Goal: Information Seeking & Learning: Check status

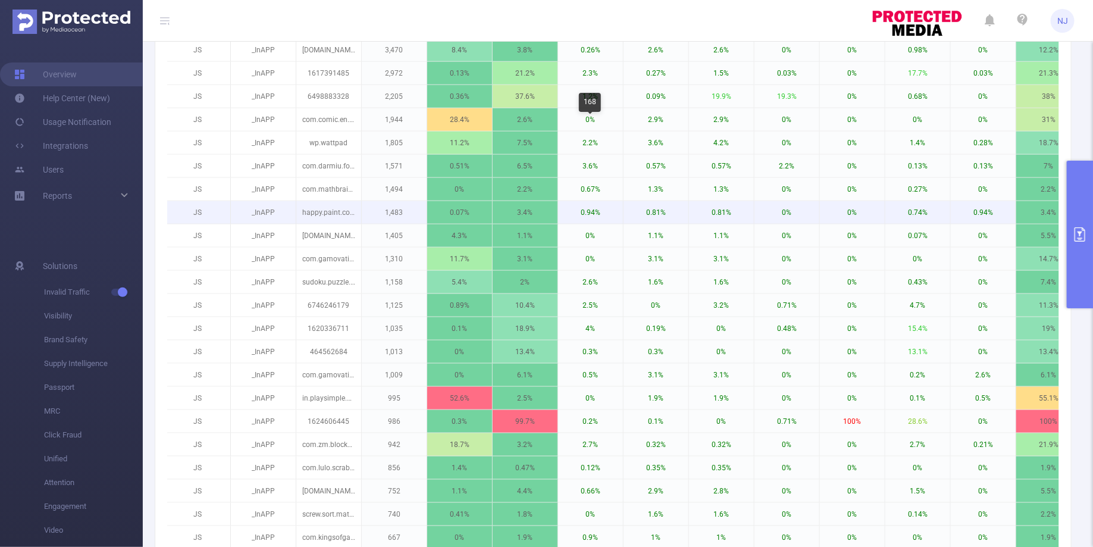
scroll to position [626, 0]
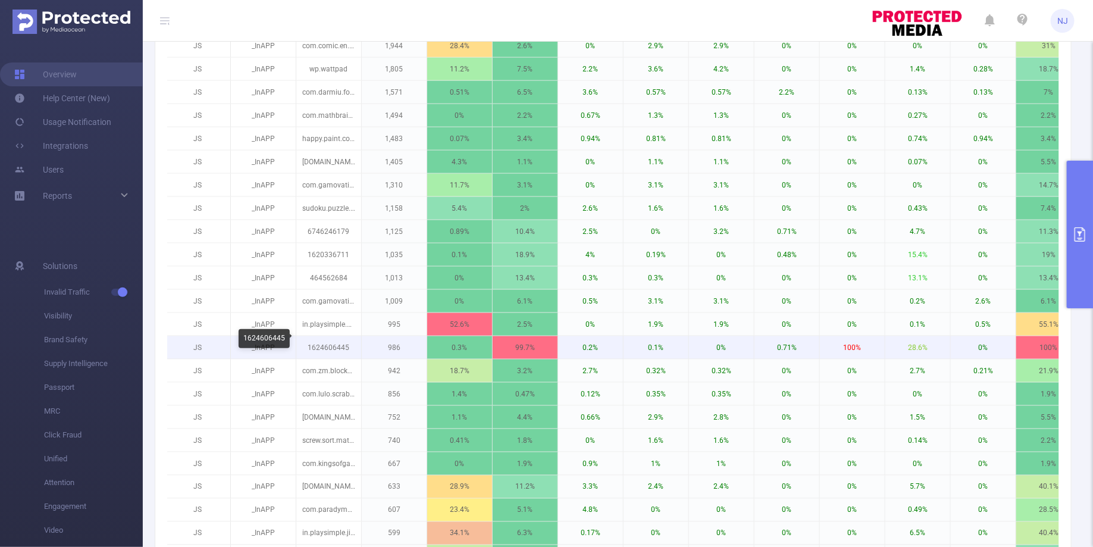
click at [328, 339] on p "1624606445" at bounding box center [328, 347] width 65 height 23
copy p "1624606445"
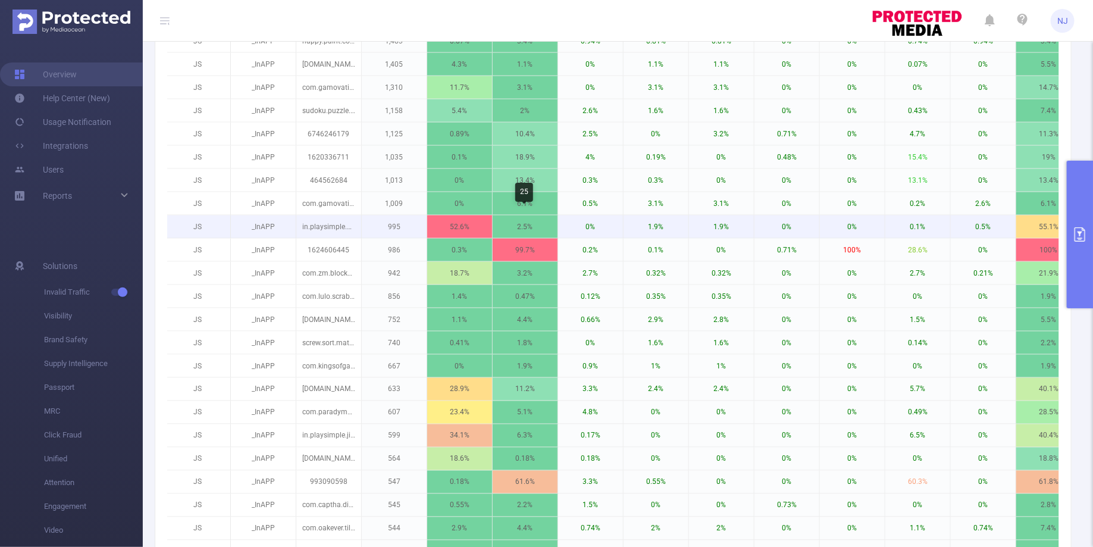
scroll to position [256, 0]
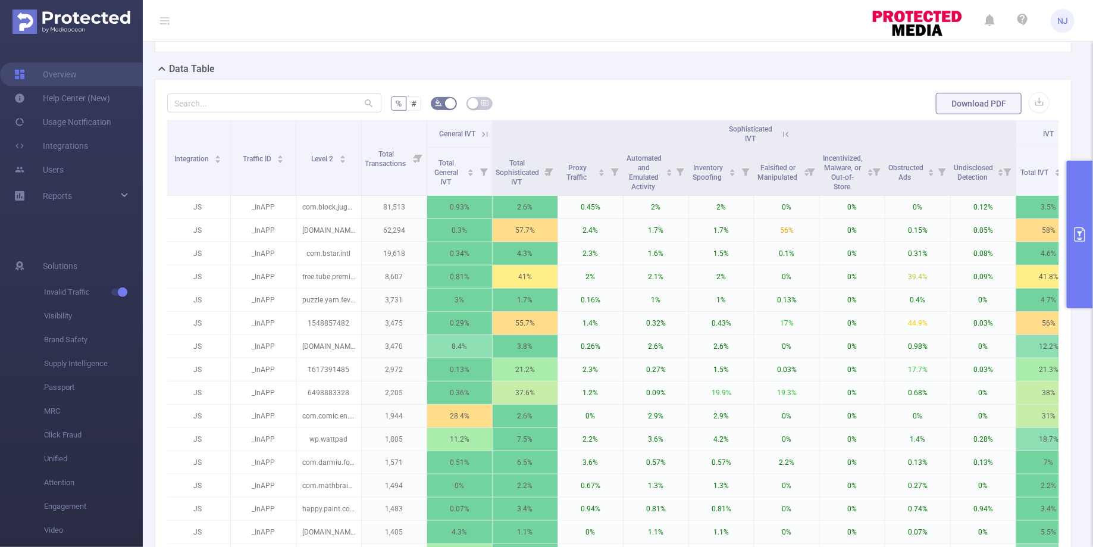
click at [1079, 236] on icon "primary" at bounding box center [1080, 234] width 14 height 14
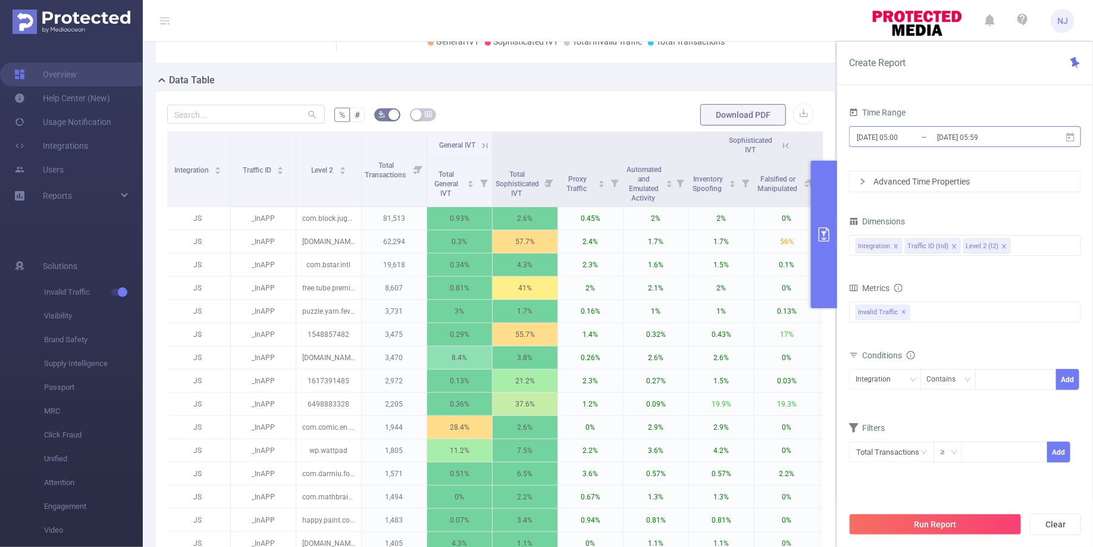
click at [903, 136] on input "[DATE] 05:00" at bounding box center [903, 137] width 96 height 16
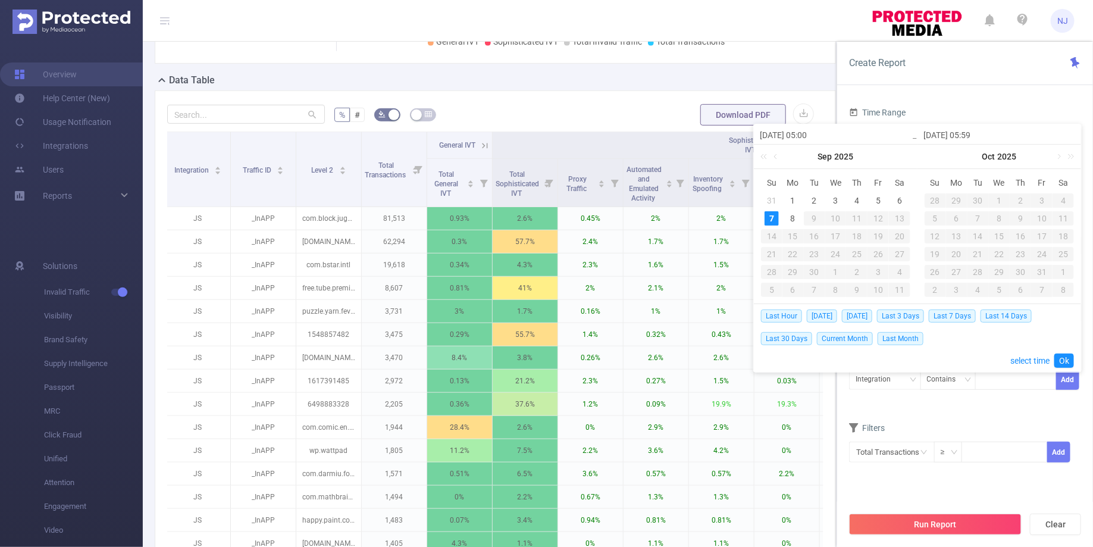
click at [813, 136] on input "[DATE] 05:00" at bounding box center [836, 135] width 152 height 14
type input "[DATE] 05:00"
click at [975, 134] on input "[DATE] 05:59" at bounding box center [999, 135] width 152 height 14
type input "[DATE] 1:59"
type input "[DATE] 11:59"
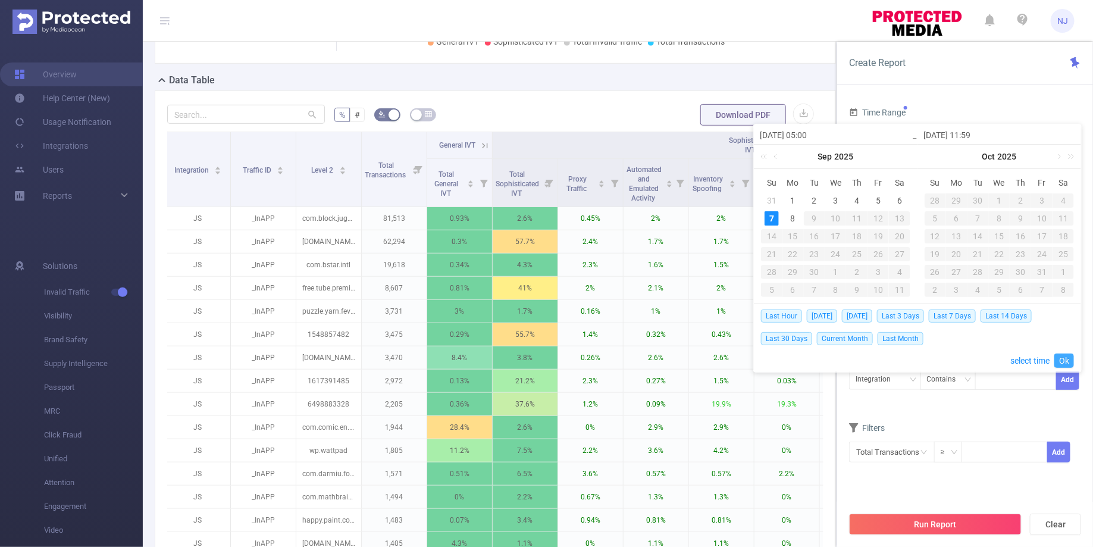
type input "[DATE] 11:59"
click at [1063, 356] on link "Ok" at bounding box center [1064, 360] width 20 height 14
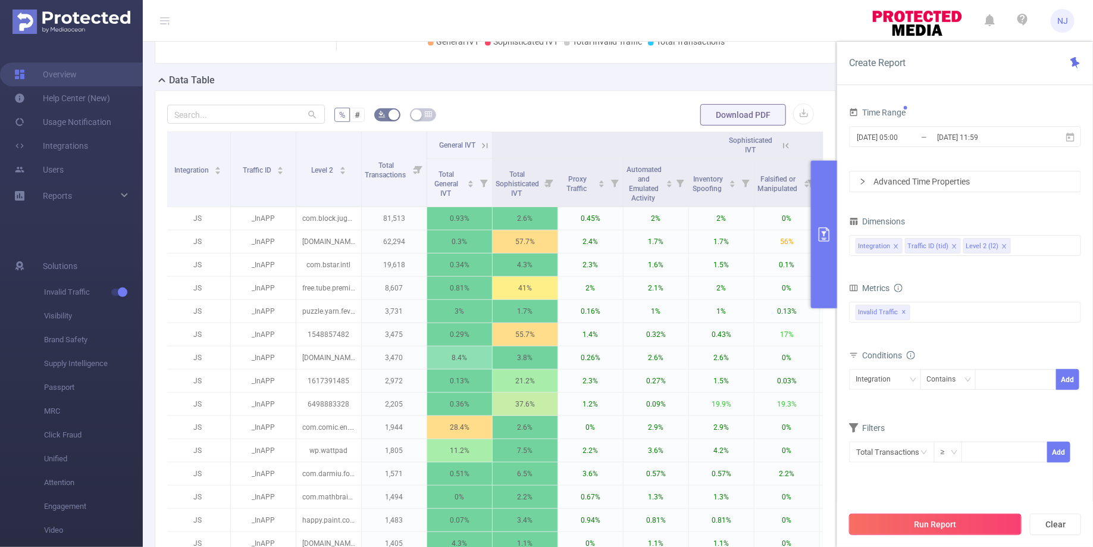
click at [930, 520] on button "Run Report" at bounding box center [935, 523] width 173 height 21
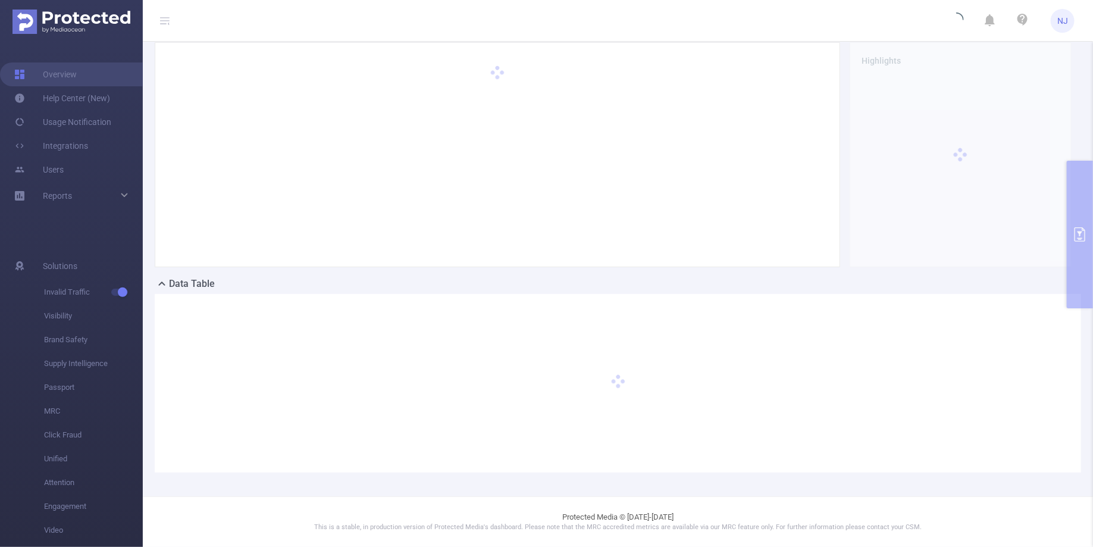
scroll to position [40, 0]
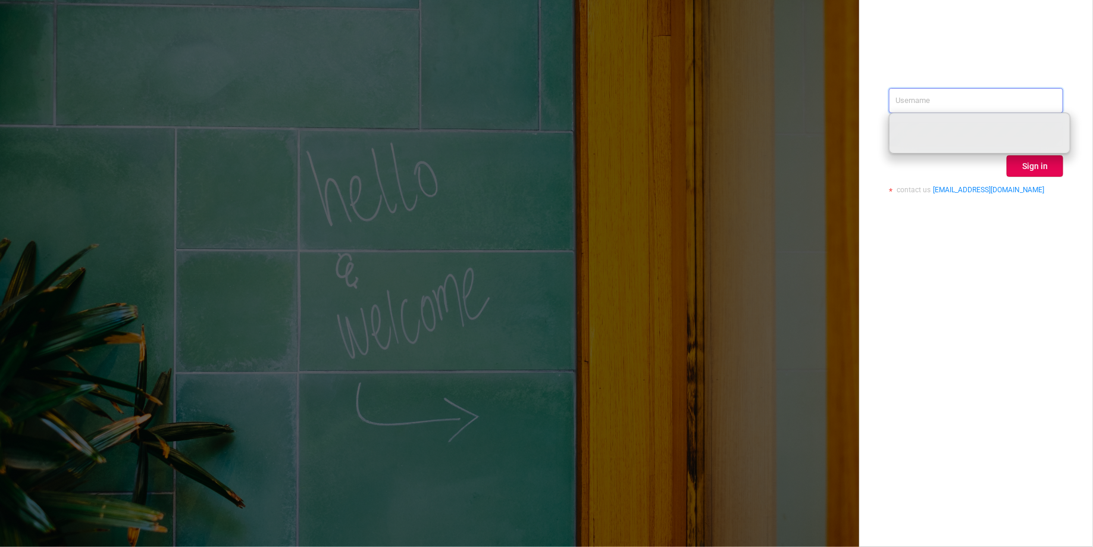
paste input "[PERSON_NAME][EMAIL_ADDRESS][DOMAIN_NAME]"
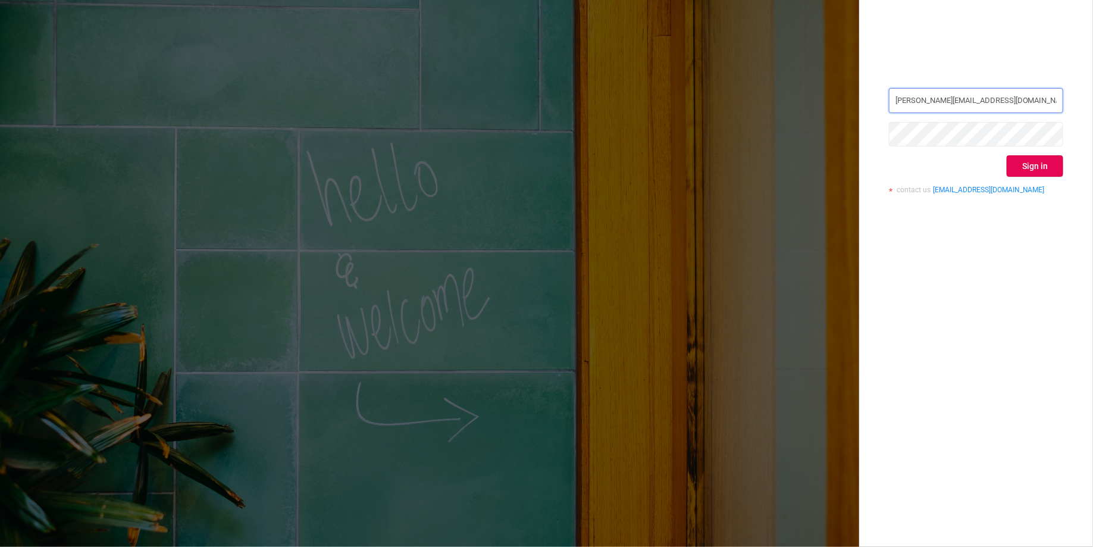
type input "[PERSON_NAME][EMAIL_ADDRESS][DOMAIN_NAME]"
click at [1030, 159] on button "Sign in" at bounding box center [1035, 165] width 57 height 21
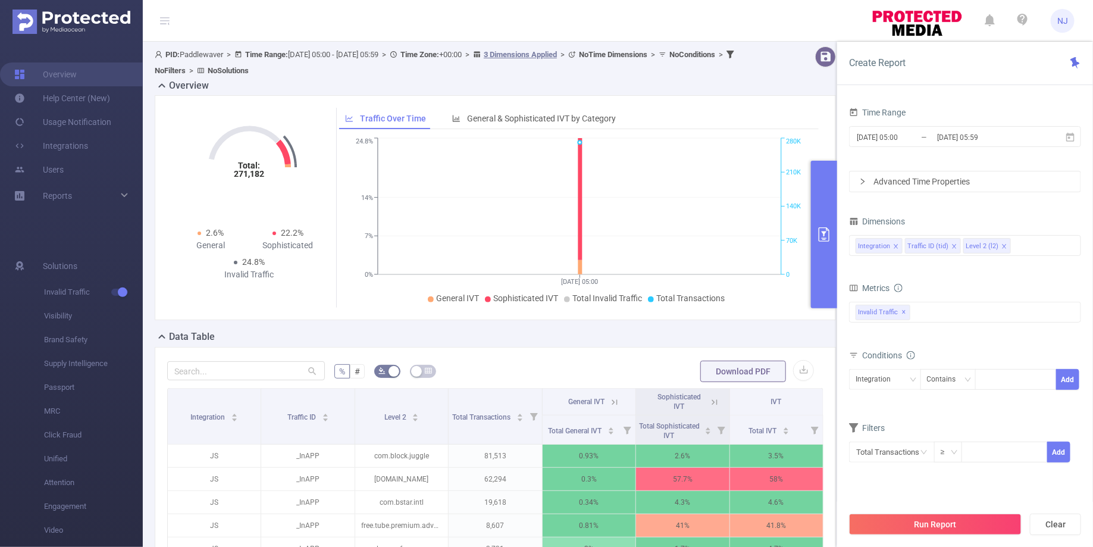
click at [821, 275] on button "primary" at bounding box center [824, 235] width 26 height 148
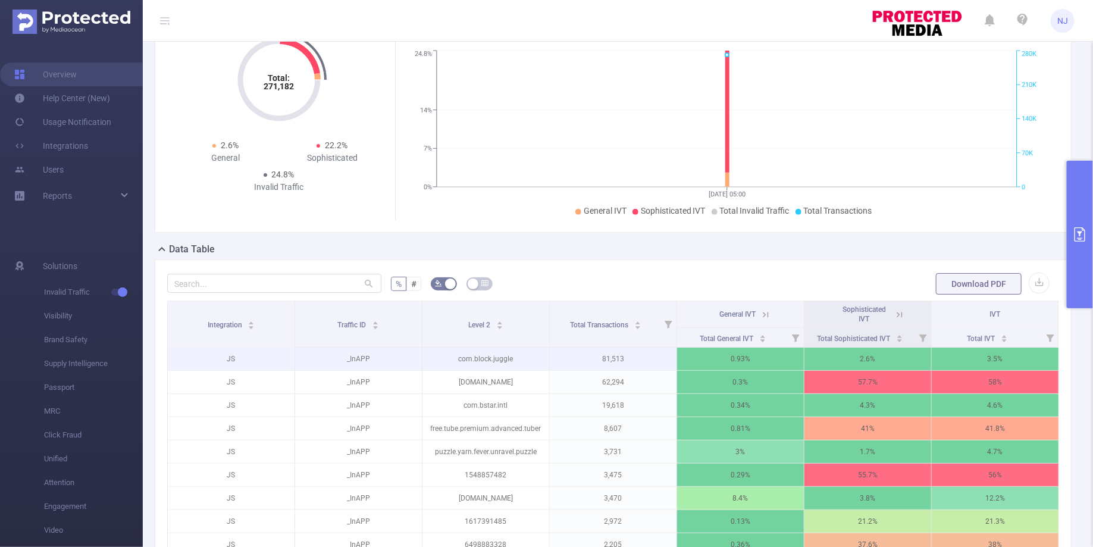
scroll to position [80, 0]
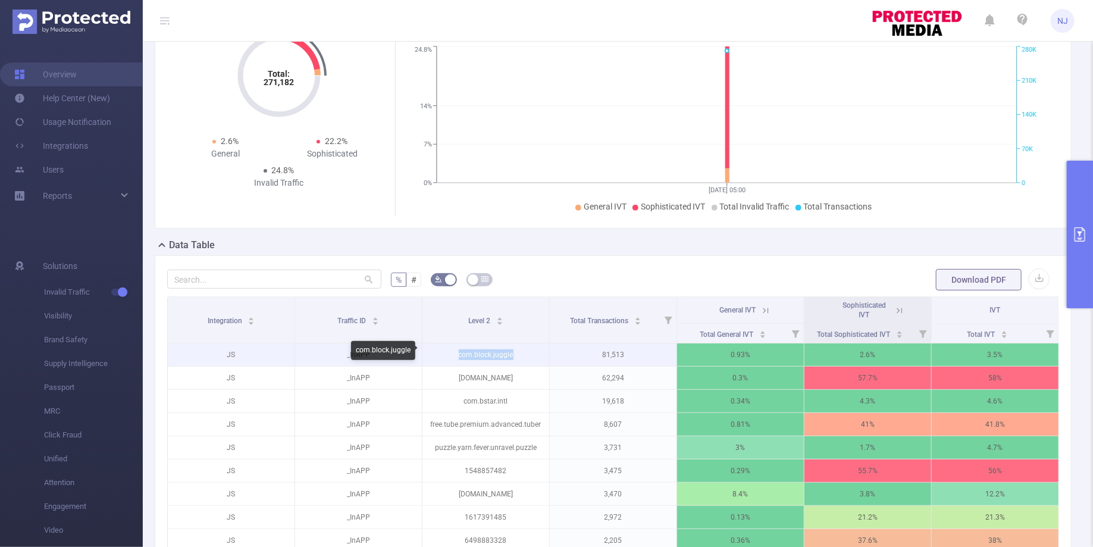
drag, startPoint x: 524, startPoint y: 355, endPoint x: 453, endPoint y: 355, distance: 70.8
click at [453, 355] on p "com.block.juggle" at bounding box center [485, 354] width 127 height 23
copy p "com.block.juggle"
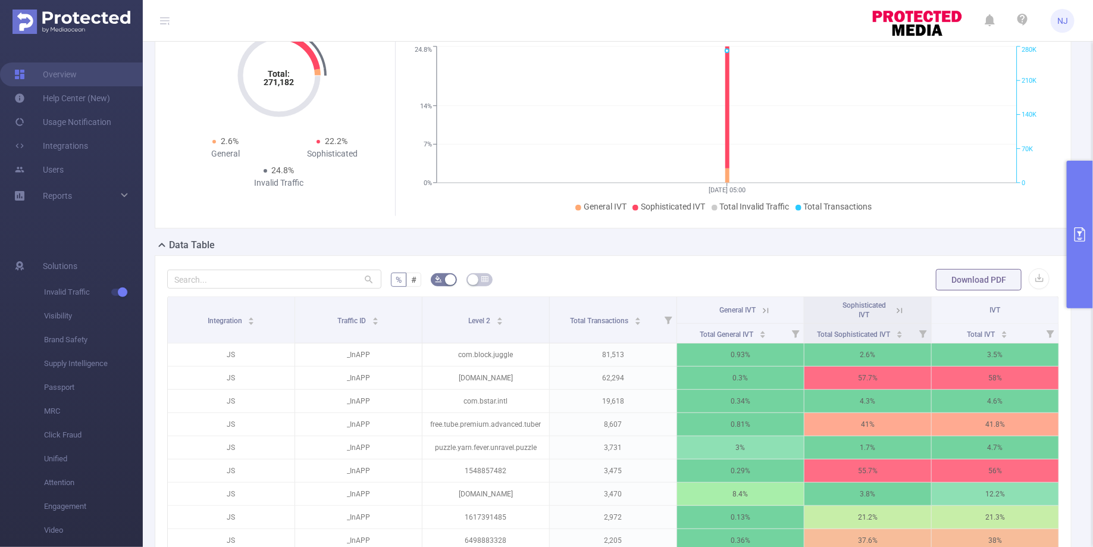
click at [1086, 233] on icon "primary" at bounding box center [1080, 234] width 14 height 14
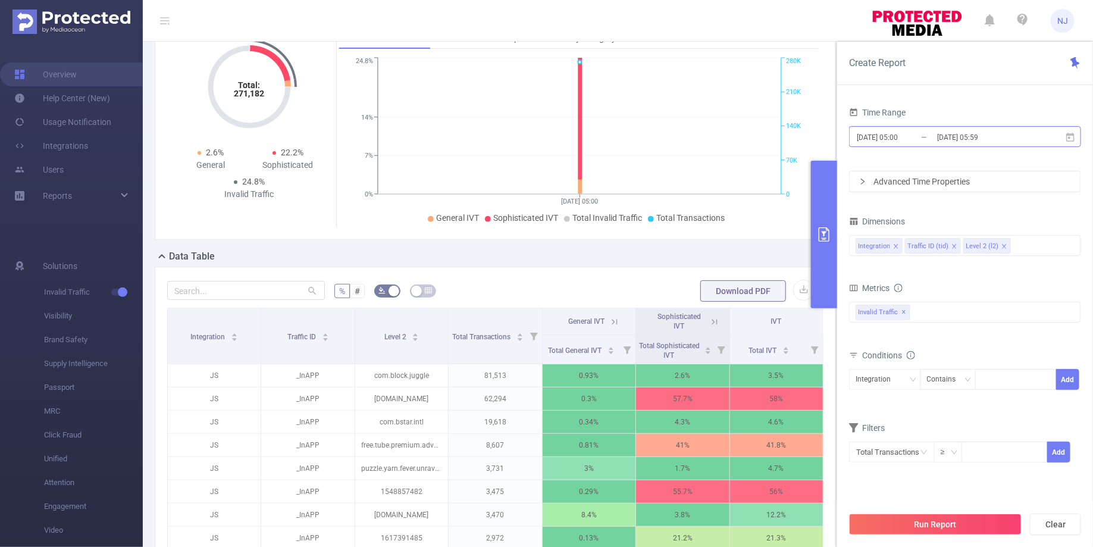
click at [899, 137] on input "[DATE] 05:00" at bounding box center [903, 137] width 96 height 16
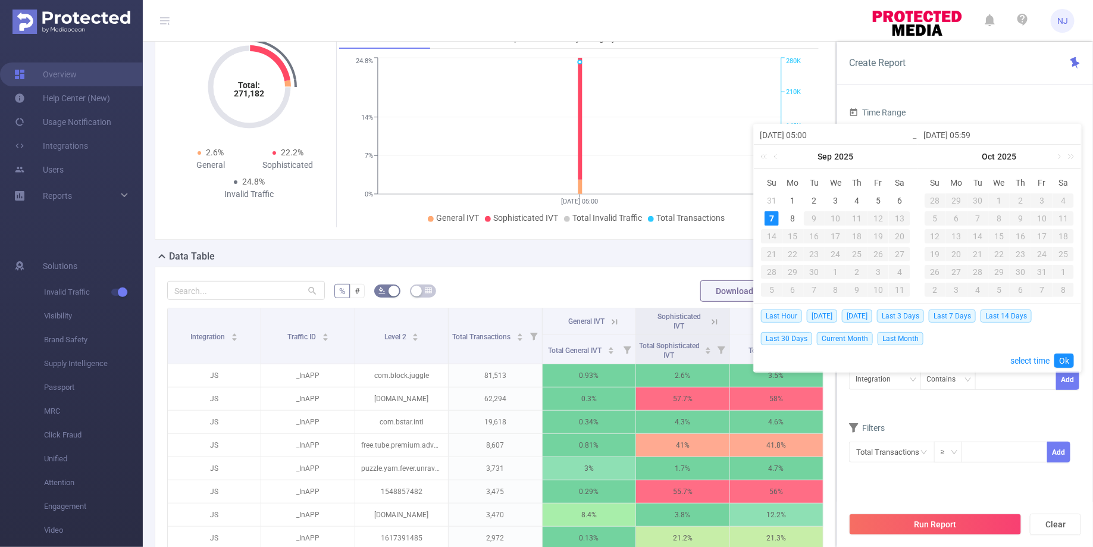
click at [811, 130] on input "[DATE] 05:00" at bounding box center [836, 135] width 152 height 14
type input "[DATE] 05:00"
click at [976, 136] on input "[DATE] 05:59" at bounding box center [999, 135] width 152 height 14
type input "[DATE] 1:59"
type input "[DATE] 11:59"
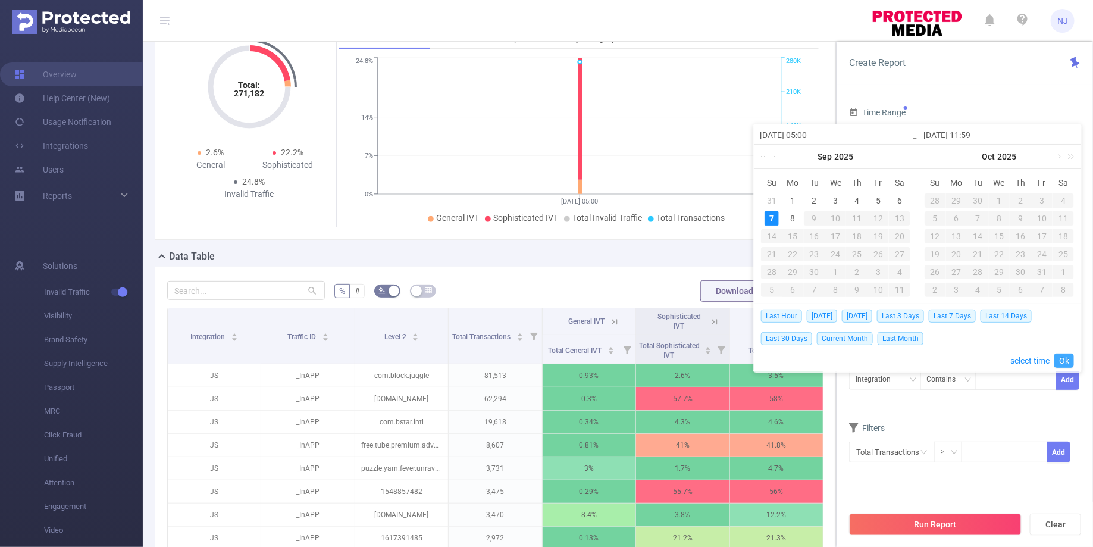
type input "[DATE] 11:59"
click at [1062, 360] on link "Ok" at bounding box center [1064, 360] width 20 height 14
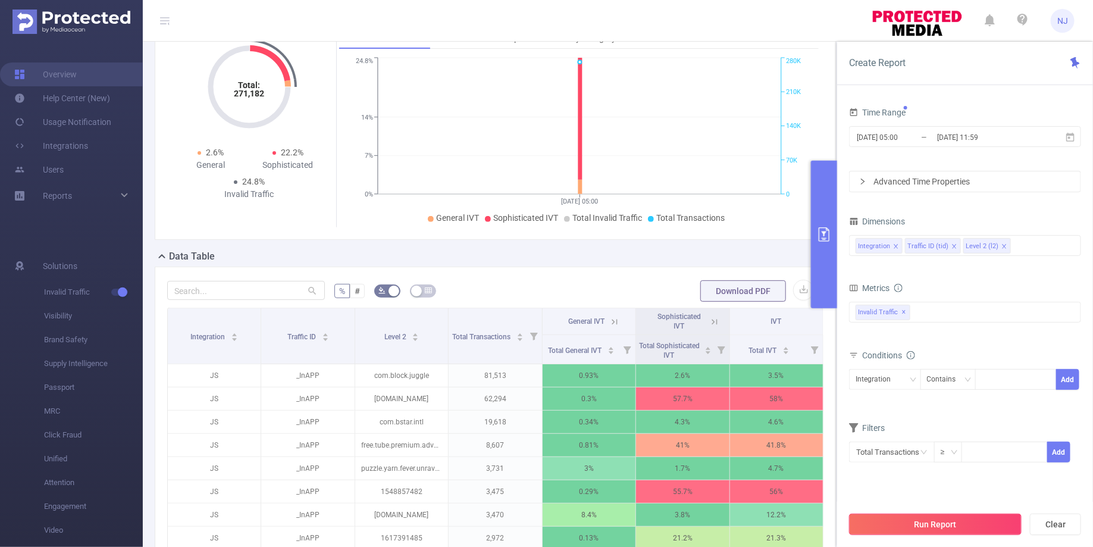
click at [917, 526] on button "Run Report" at bounding box center [935, 523] width 173 height 21
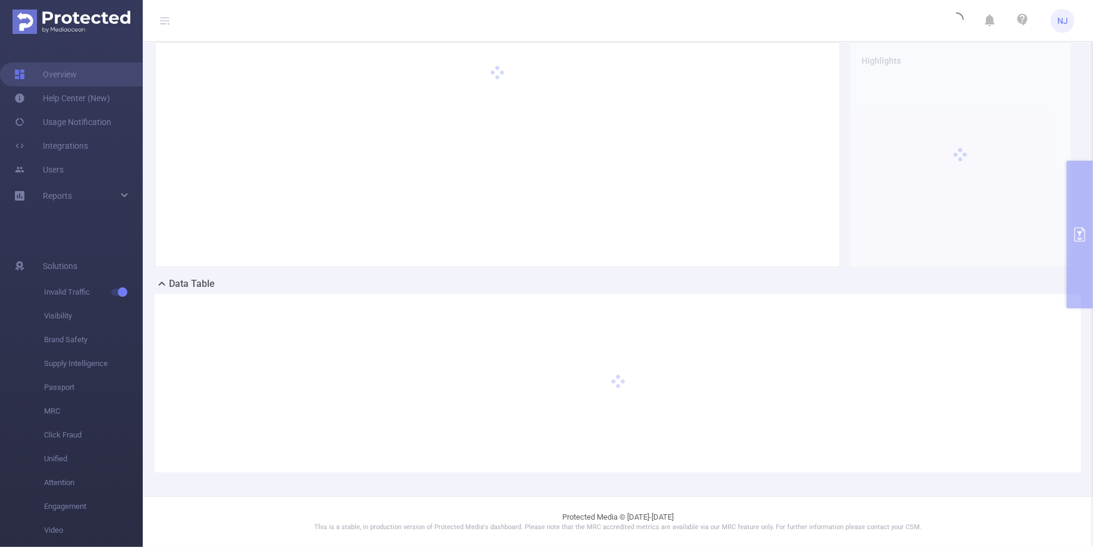
scroll to position [40, 0]
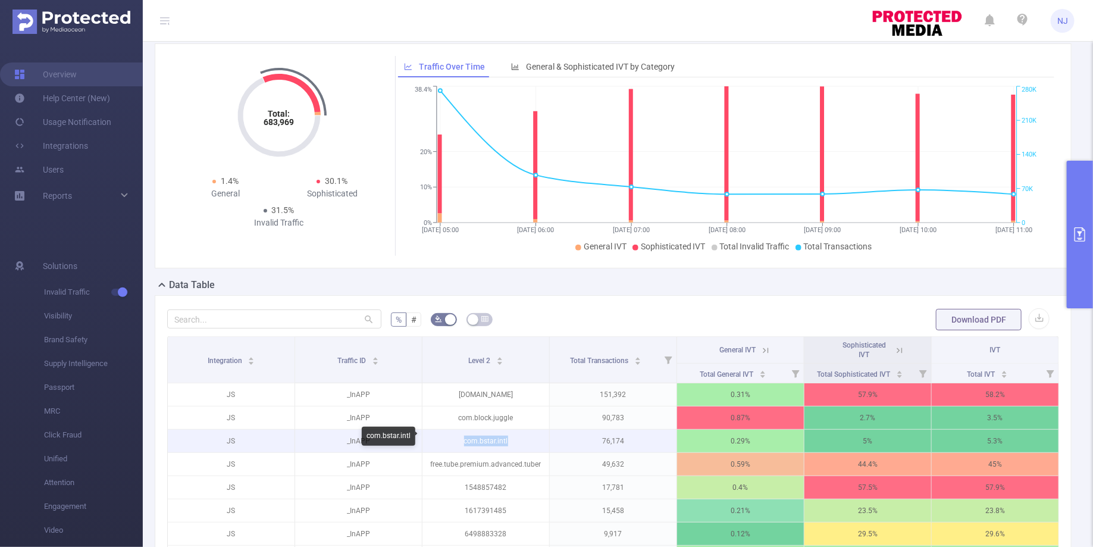
drag, startPoint x: 512, startPoint y: 440, endPoint x: 463, endPoint y: 440, distance: 49.4
click at [463, 440] on p "com.bstar.intl" at bounding box center [485, 441] width 127 height 23
copy p "com.bstar.intl"
drag, startPoint x: 510, startPoint y: 439, endPoint x: 456, endPoint y: 440, distance: 54.1
click at [456, 440] on p "com.bstar.intl" at bounding box center [485, 441] width 127 height 23
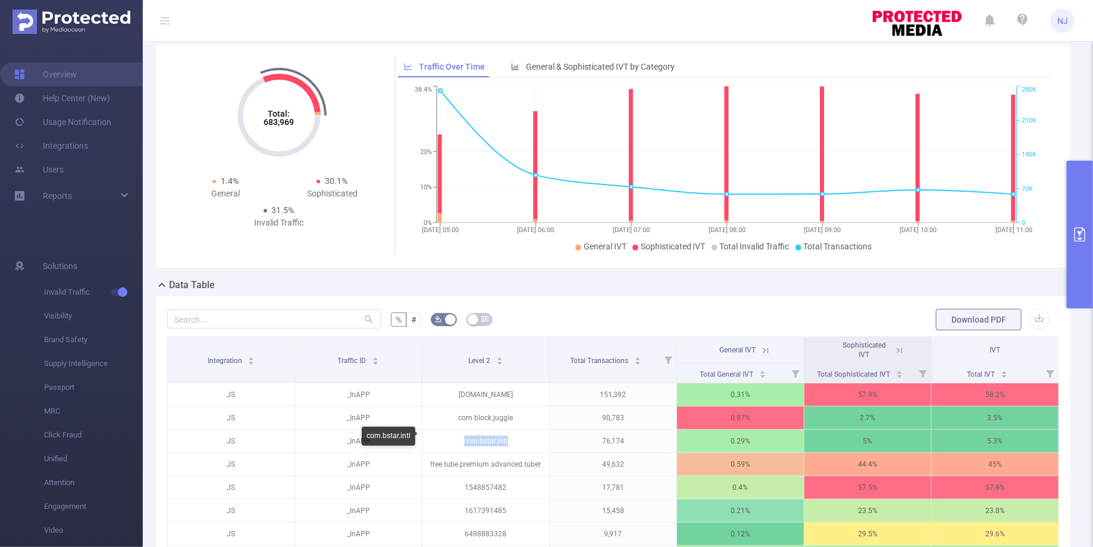
copy p "com.bstar.intl"
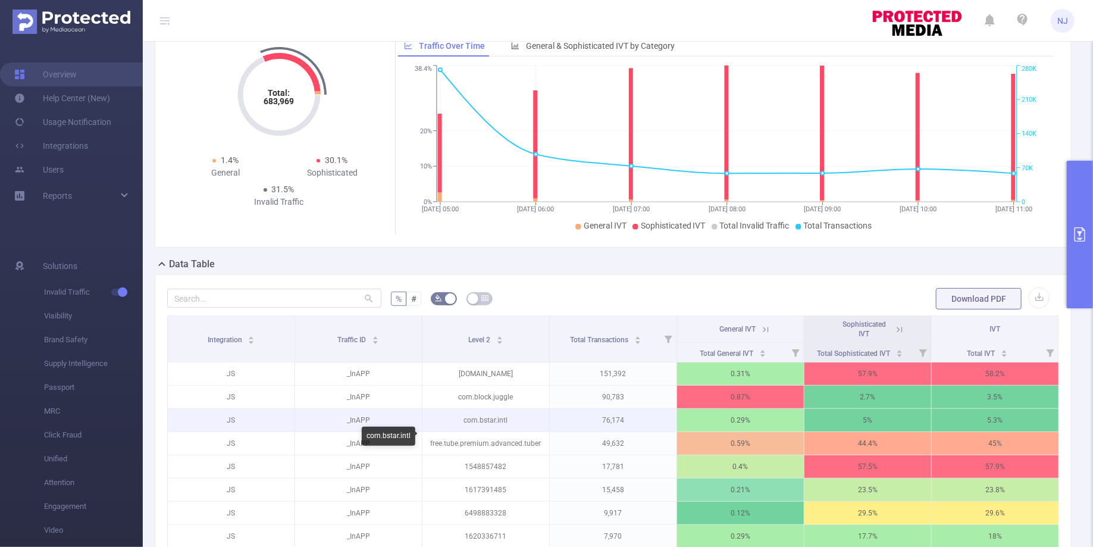
scroll to position [62, 0]
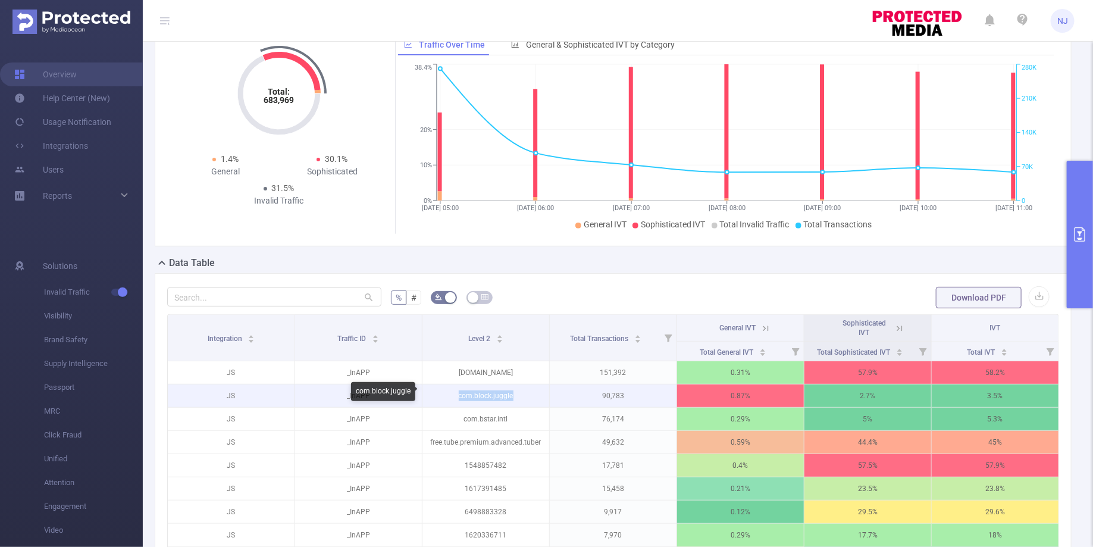
drag, startPoint x: 522, startPoint y: 399, endPoint x: 448, endPoint y: 395, distance: 74.4
click at [448, 395] on p "com.block.juggle" at bounding box center [485, 395] width 127 height 23
copy p "com.block.juggle"
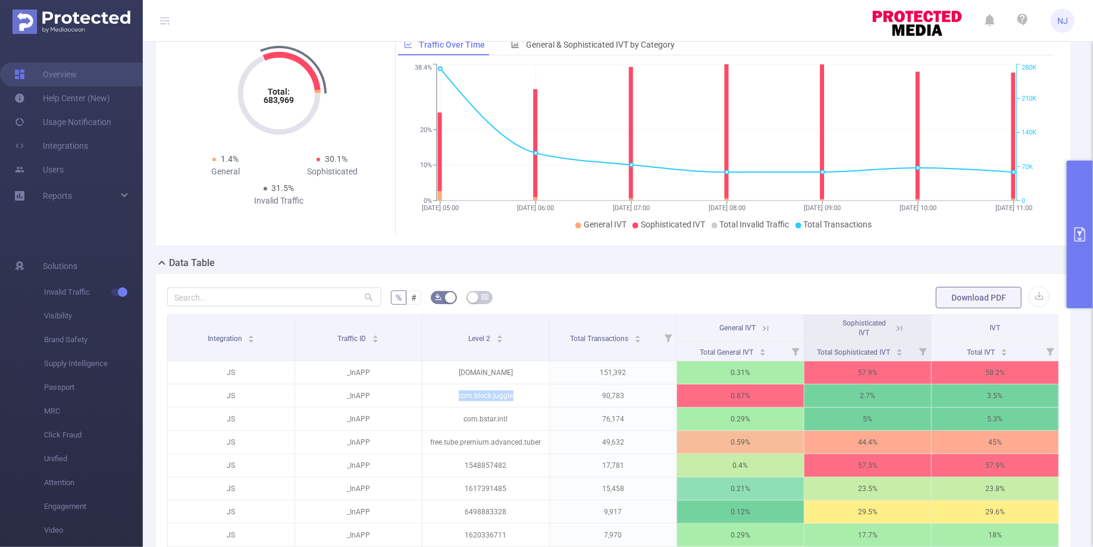
click at [1084, 232] on icon "primary" at bounding box center [1080, 234] width 14 height 14
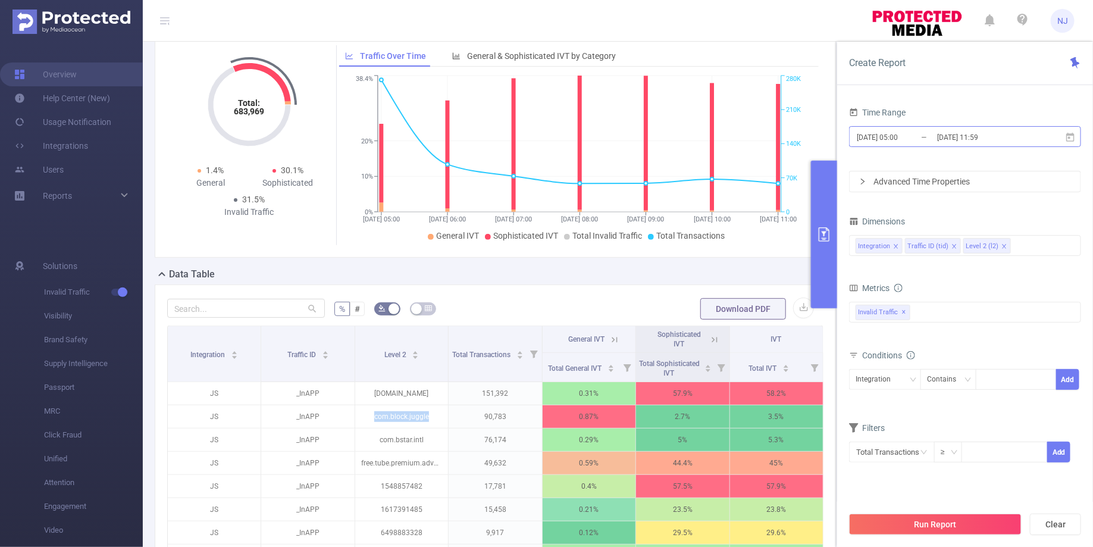
click at [901, 137] on input "[DATE] 05:00" at bounding box center [903, 137] width 96 height 16
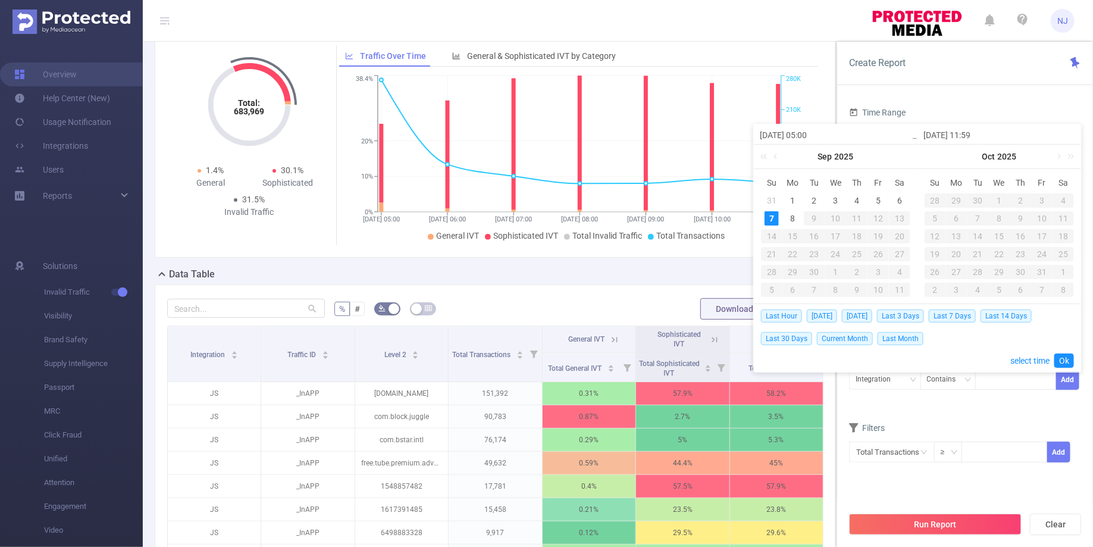
click at [814, 136] on input "[DATE] 05:00" at bounding box center [836, 135] width 152 height 14
type input "[DATE] 1:00"
type input "[DATE] 11:00"
click at [1061, 355] on link "Ok" at bounding box center [1064, 360] width 20 height 14
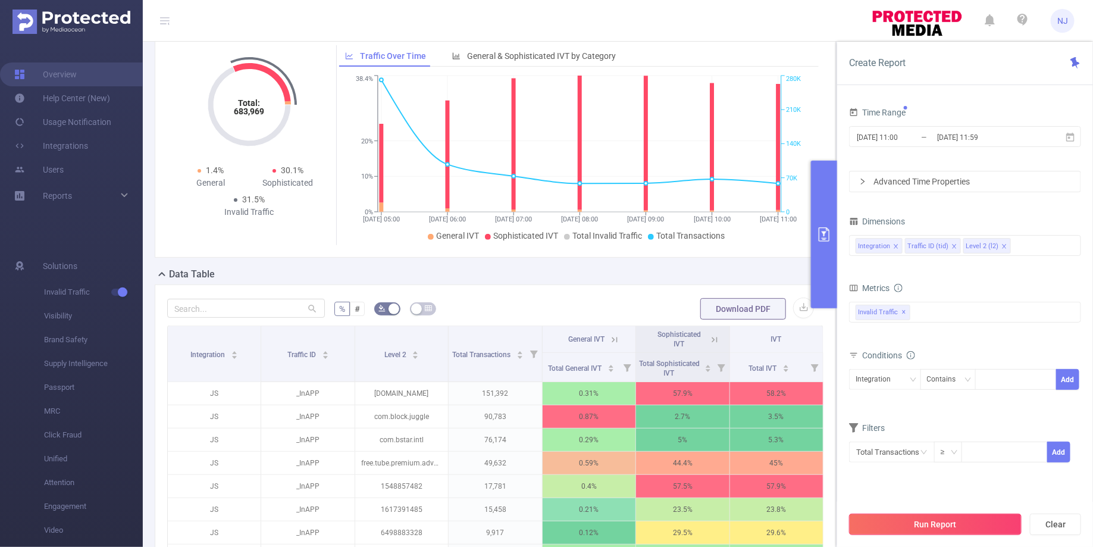
click at [935, 524] on button "Run Report" at bounding box center [935, 523] width 173 height 21
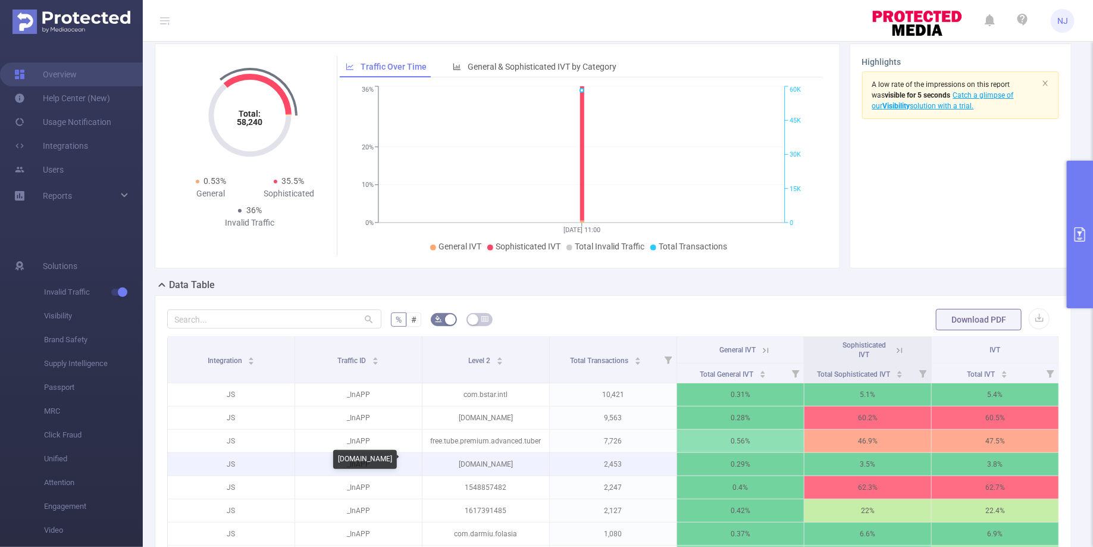
drag, startPoint x: 535, startPoint y: 463, endPoint x: 439, endPoint y: 462, distance: 95.8
click at [439, 462] on p "[DOMAIN_NAME]" at bounding box center [485, 464] width 127 height 23
copy p "[DOMAIN_NAME]"
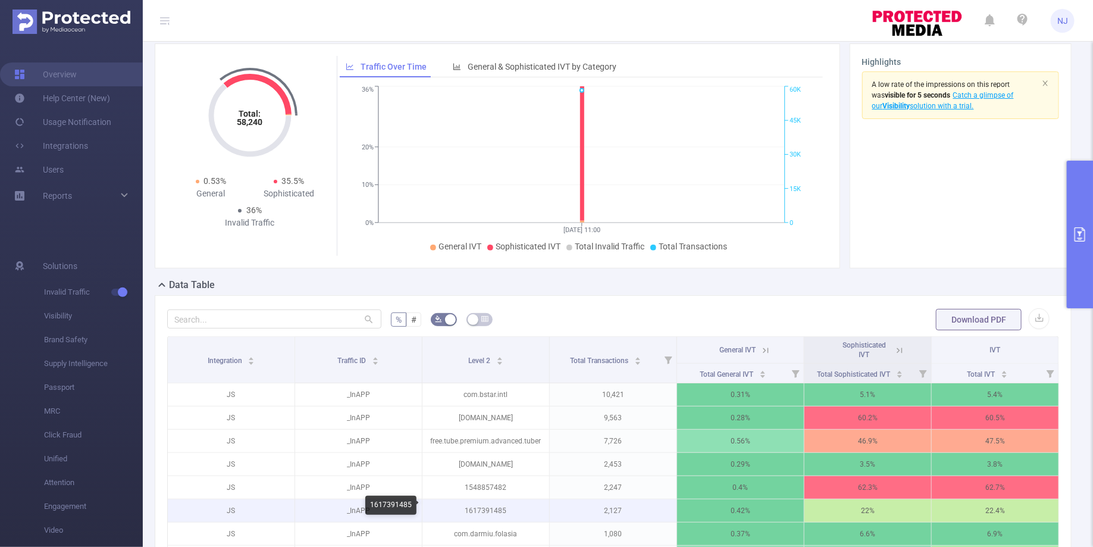
click at [493, 506] on p "1617391485" at bounding box center [485, 510] width 127 height 23
copy p "1617391485"
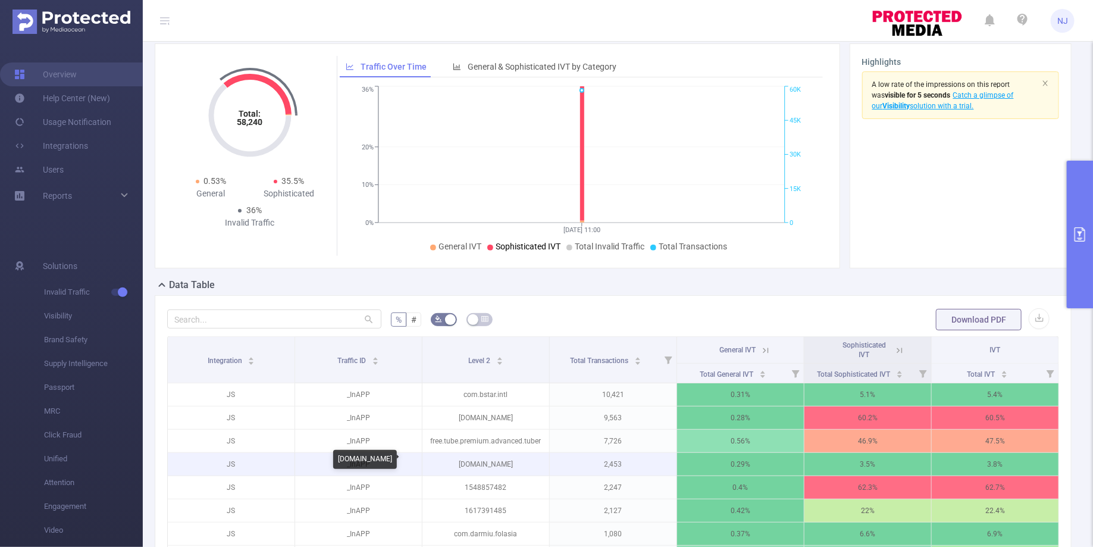
scroll to position [92, 0]
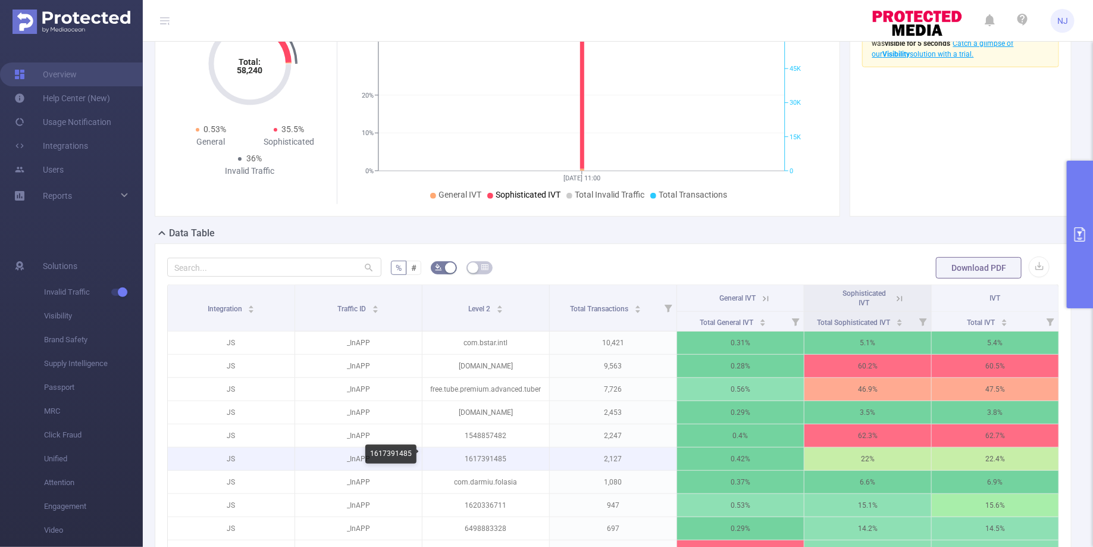
click at [488, 452] on p "1617391485" at bounding box center [485, 458] width 127 height 23
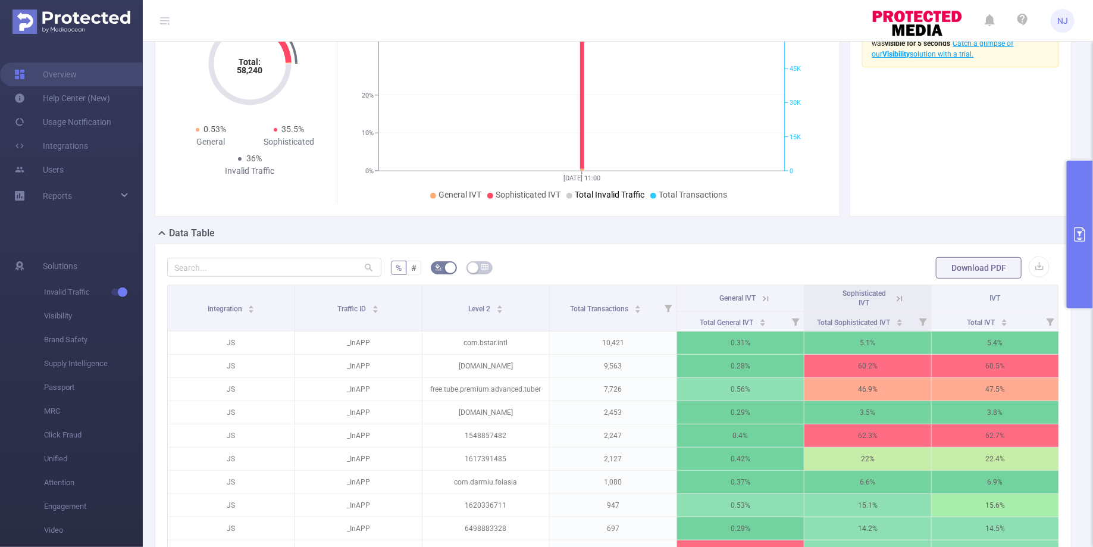
click at [897, 297] on icon at bounding box center [899, 298] width 11 height 11
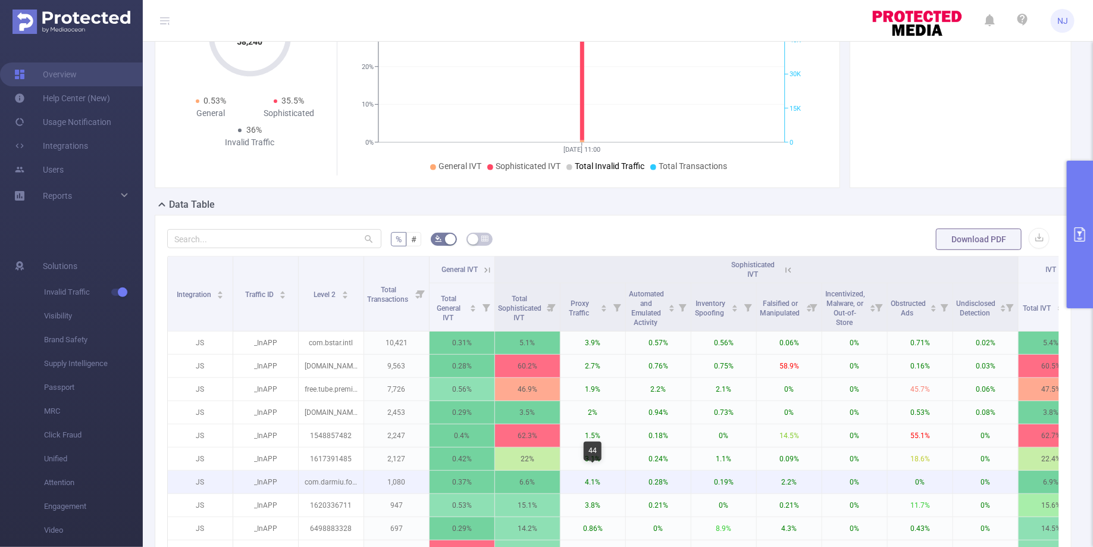
scroll to position [289, 0]
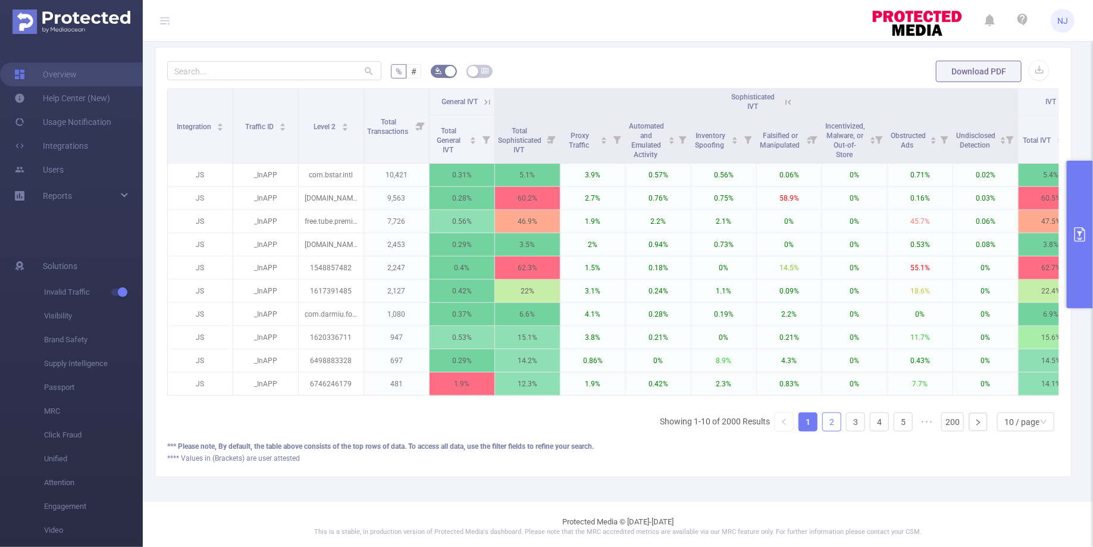
click at [831, 422] on link "2" at bounding box center [832, 422] width 18 height 18
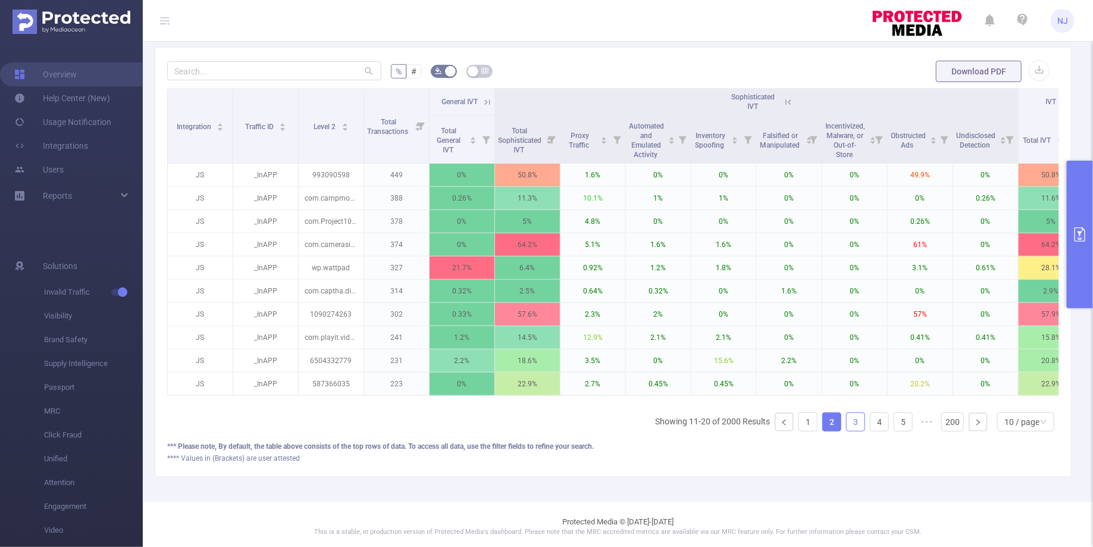
click at [858, 417] on link "3" at bounding box center [856, 422] width 18 height 18
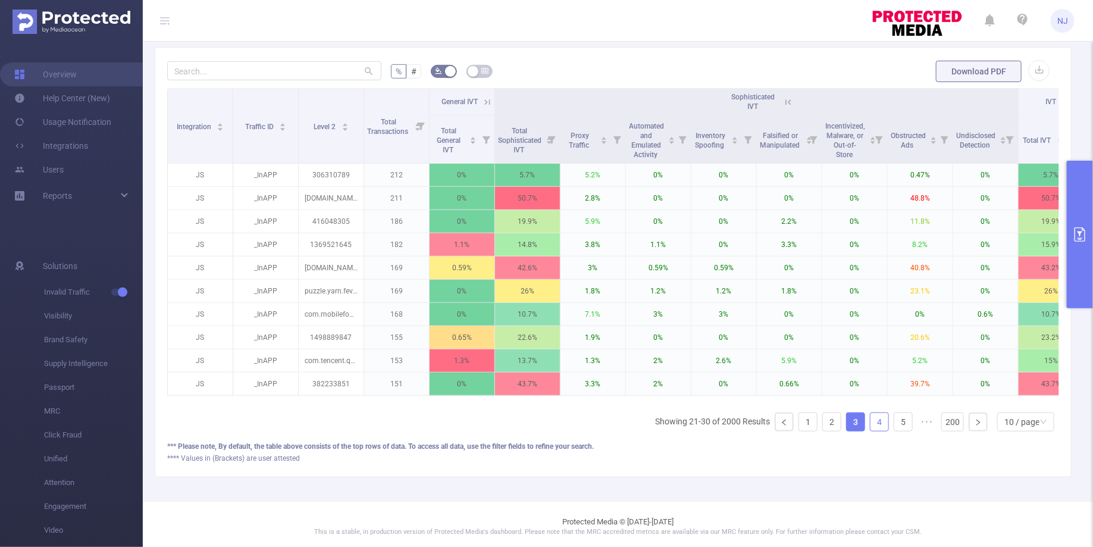
click at [875, 419] on link "4" at bounding box center [879, 422] width 18 height 18
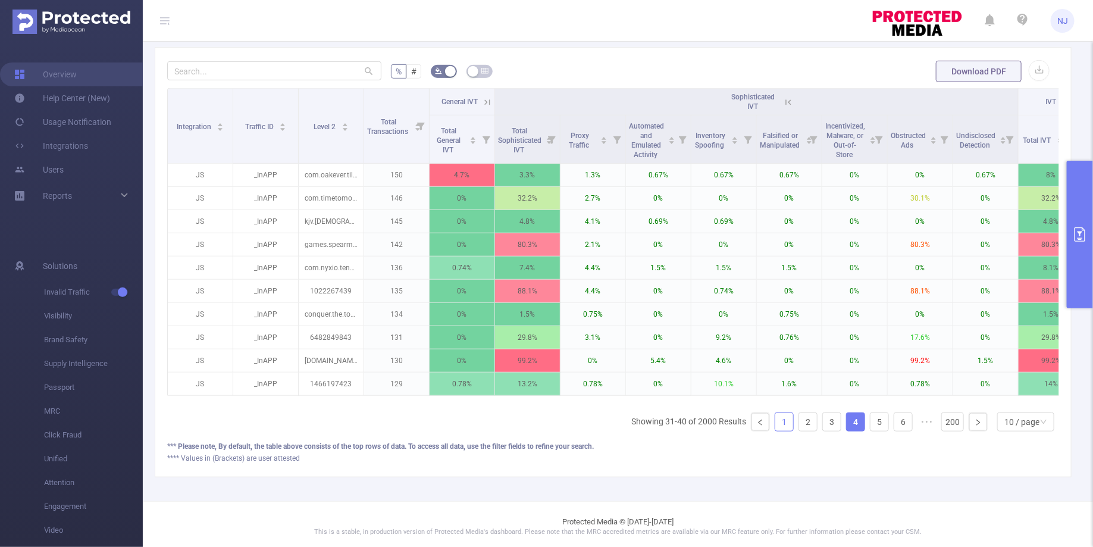
click at [782, 421] on link "1" at bounding box center [784, 422] width 18 height 18
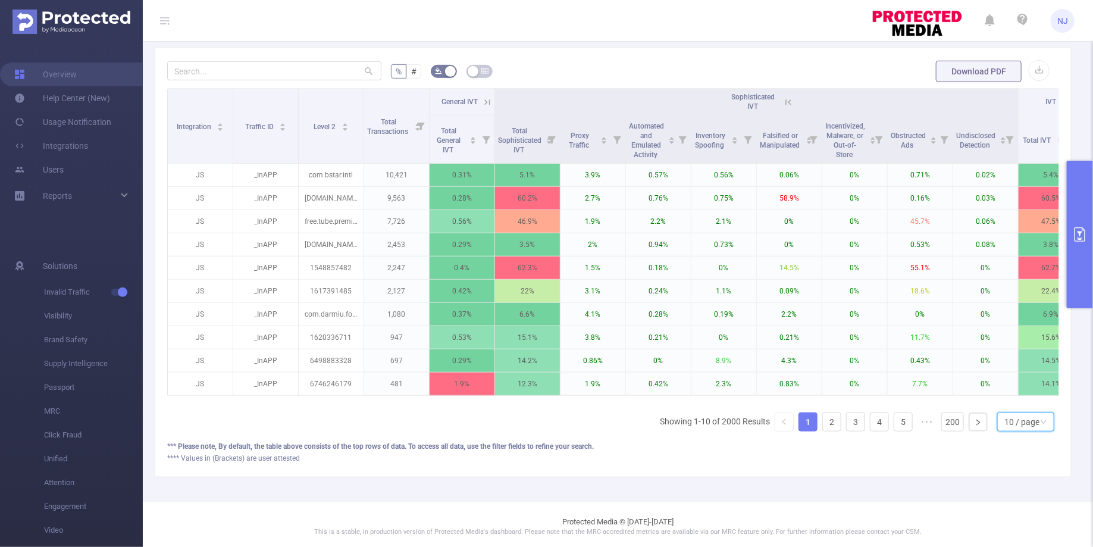
click at [1043, 422] on div "10 / page" at bounding box center [1025, 421] width 57 height 19
click at [1036, 395] on li "50 / page" at bounding box center [1026, 397] width 57 height 19
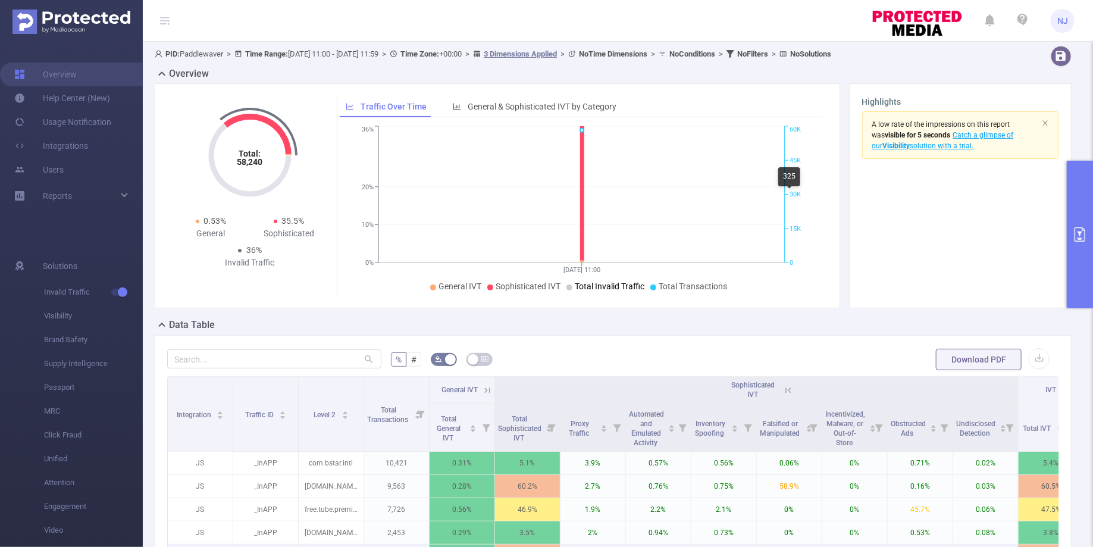
scroll to position [0, 0]
click at [1082, 237] on icon "primary" at bounding box center [1080, 234] width 14 height 14
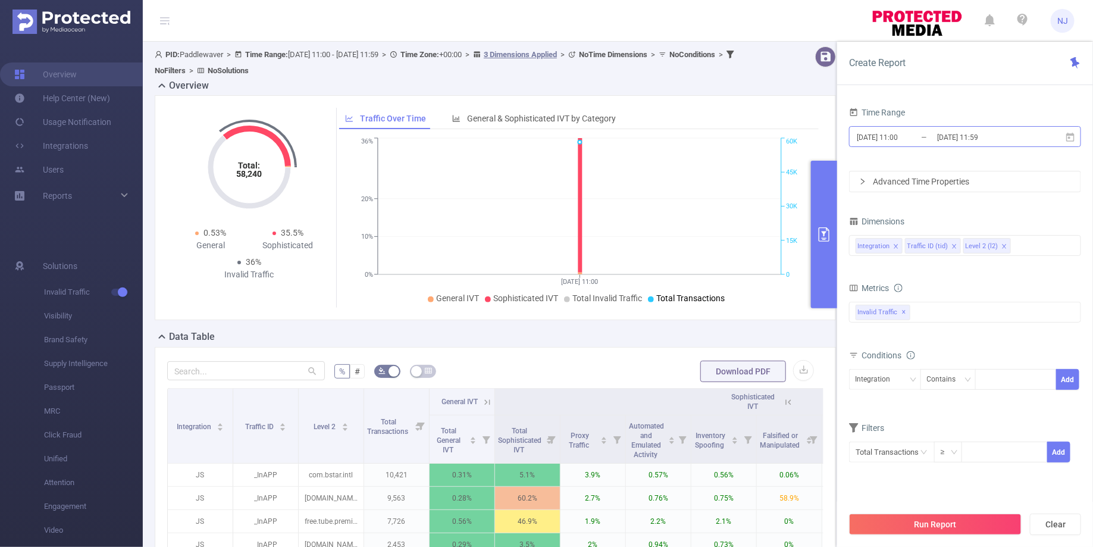
click at [900, 135] on input "[DATE] 11:00" at bounding box center [903, 137] width 96 height 16
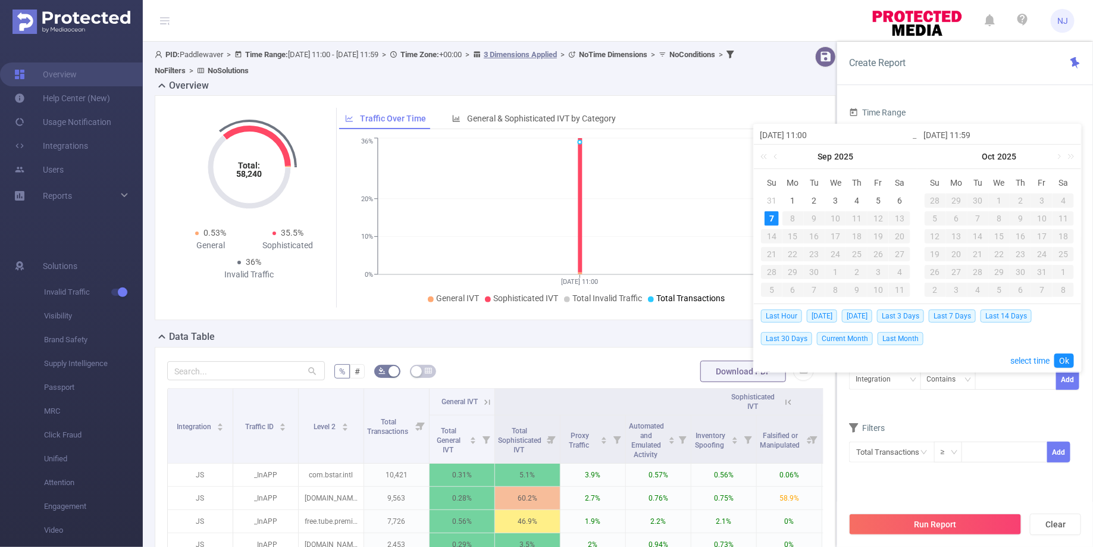
click at [813, 133] on input "[DATE] 11:00" at bounding box center [836, 135] width 152 height 14
click at [976, 134] on input "[DATE] 11:59" at bounding box center [999, 135] width 152 height 14
type input "[DATE] 11:00"
type input "[DATE] 1:59"
type input "2025-09-07 12:59"
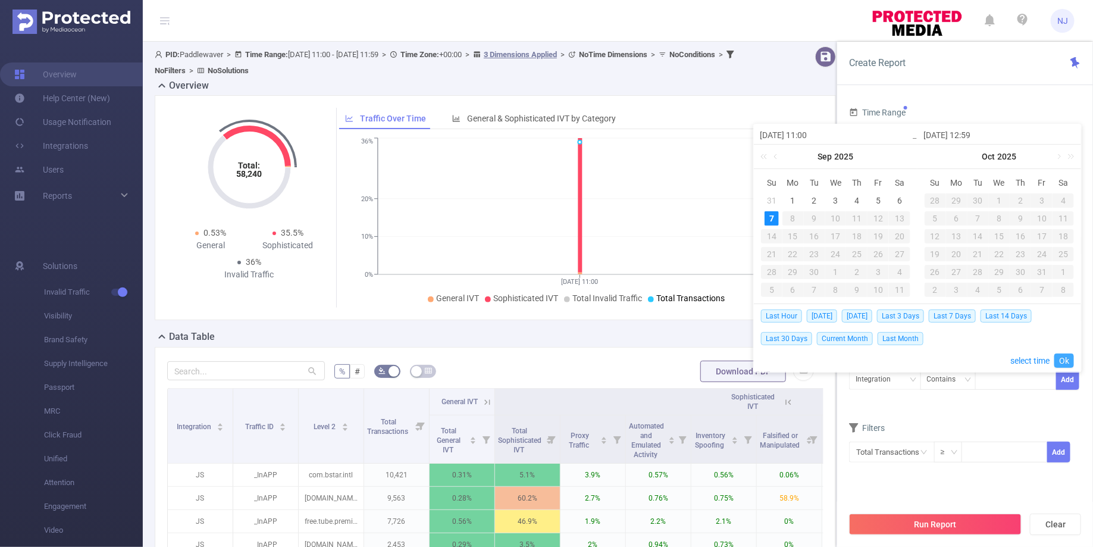
type input "2025-09-07 12:59"
click at [1064, 353] on link "Ok" at bounding box center [1064, 360] width 20 height 14
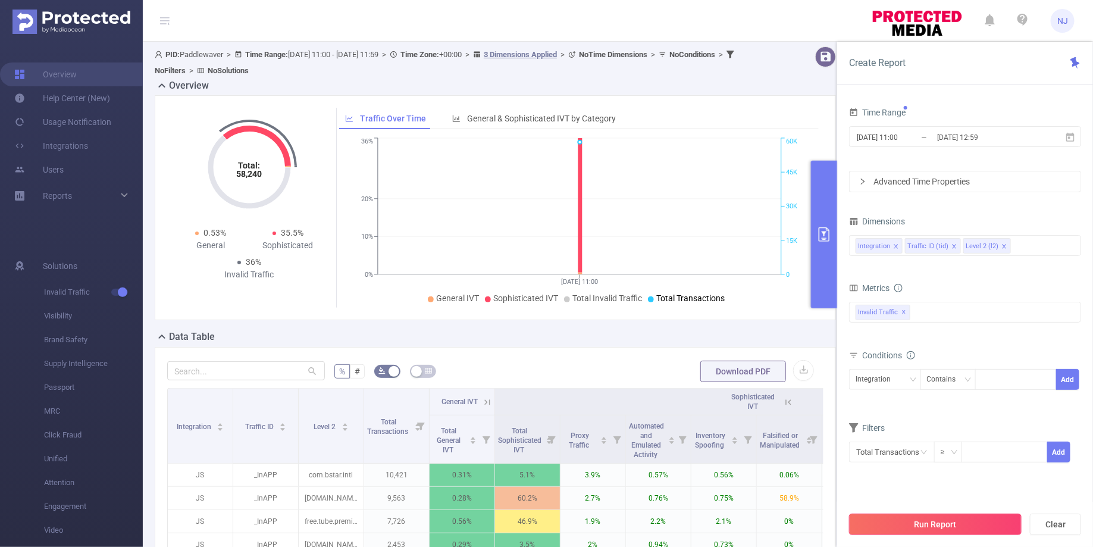
click at [923, 520] on button "Run Report" at bounding box center [935, 523] width 173 height 21
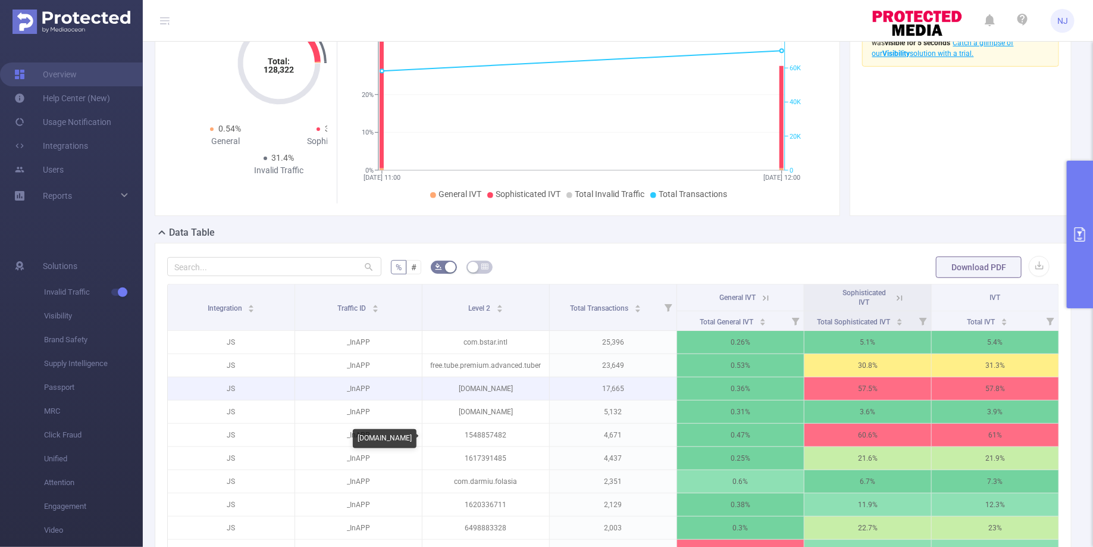
scroll to position [173, 0]
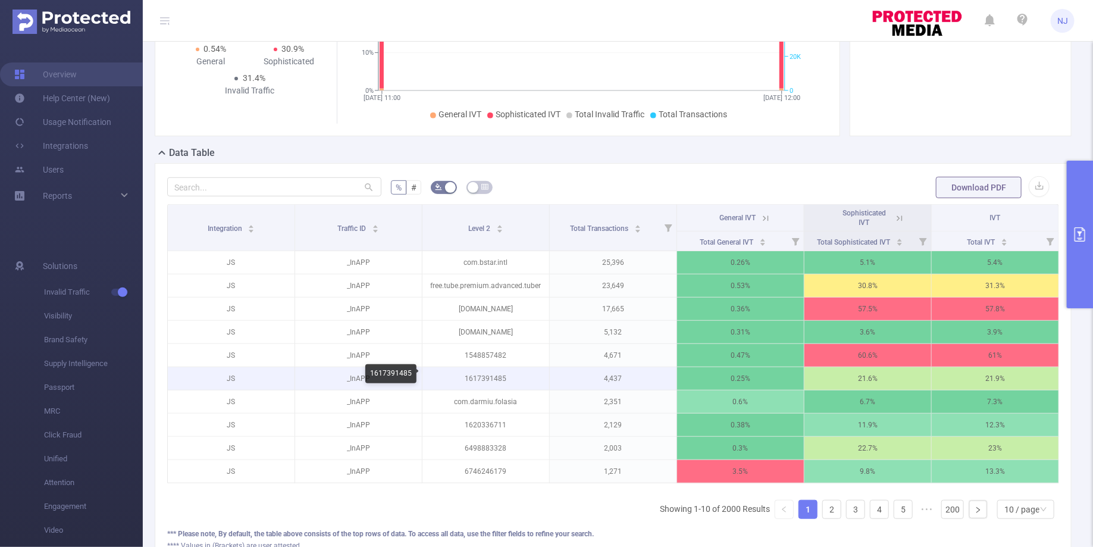
click at [479, 378] on p "1617391485" at bounding box center [485, 378] width 127 height 23
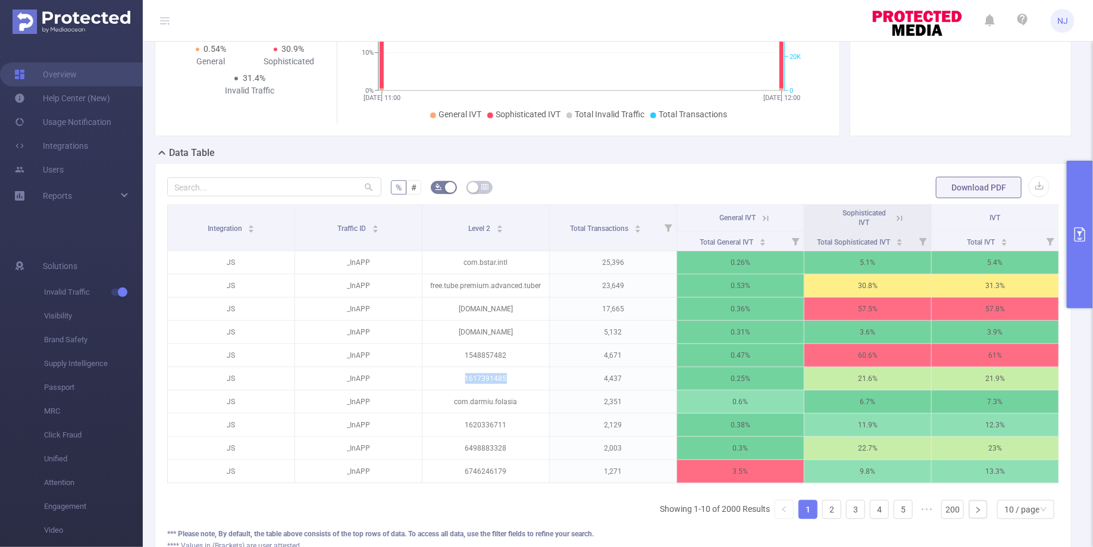
copy p "1617391485"
